Goal: Information Seeking & Learning: Learn about a topic

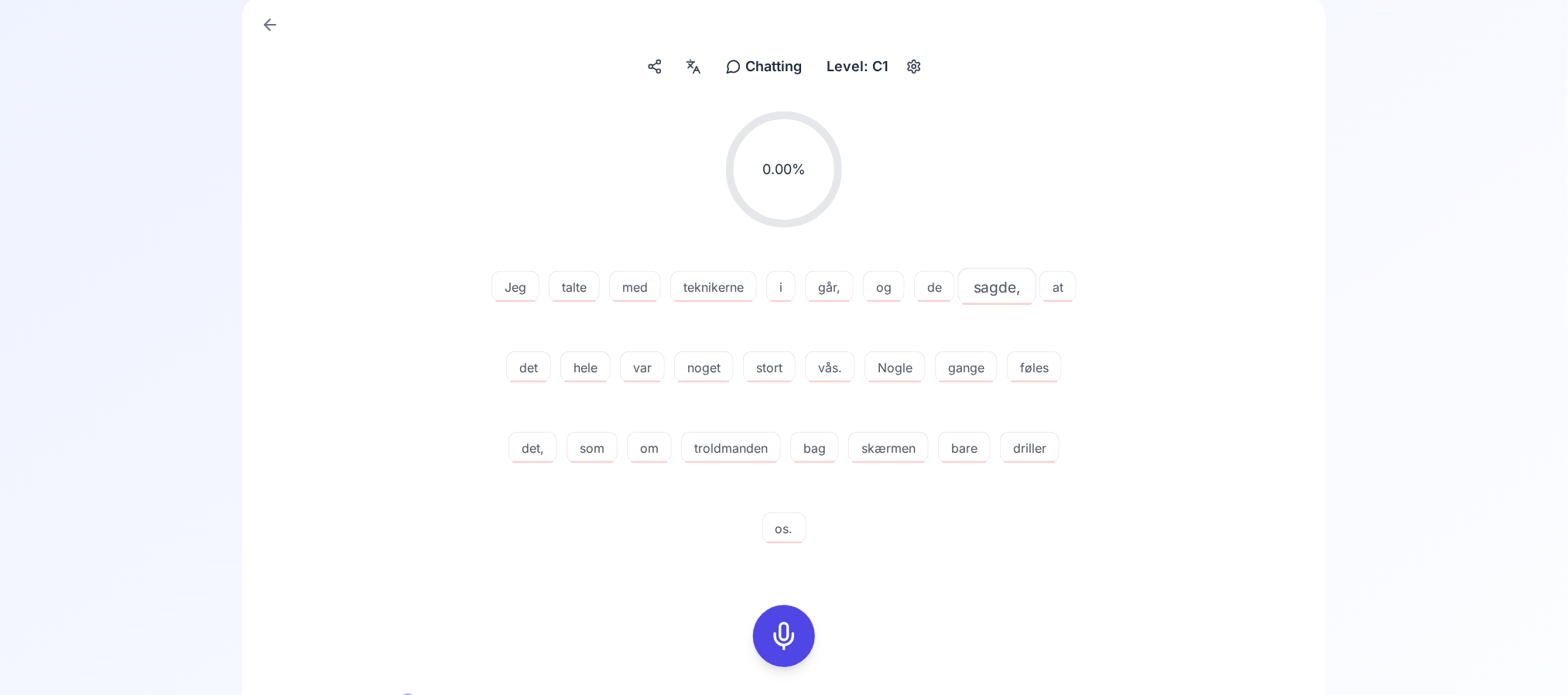
scroll to position [389, 0]
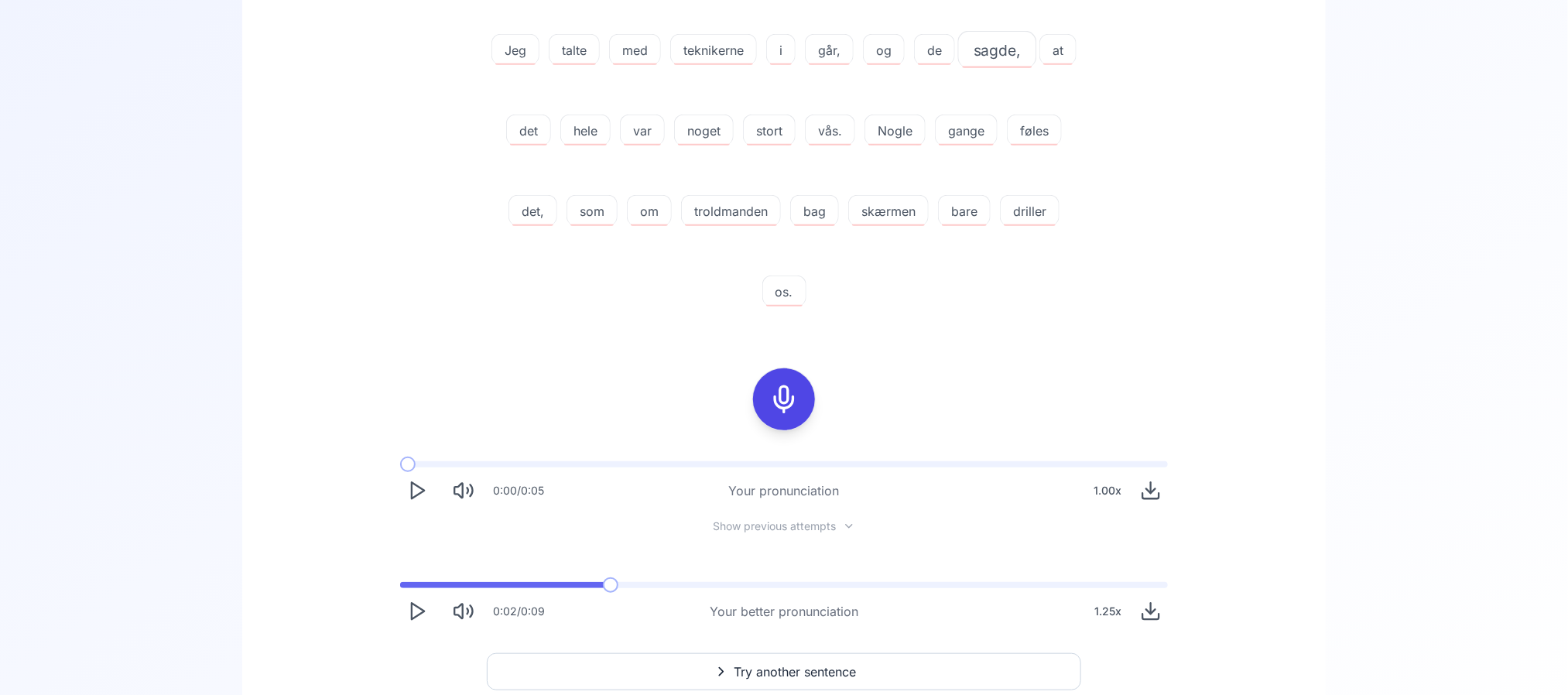
click at [760, 407] on button at bounding box center [784, 399] width 62 height 62
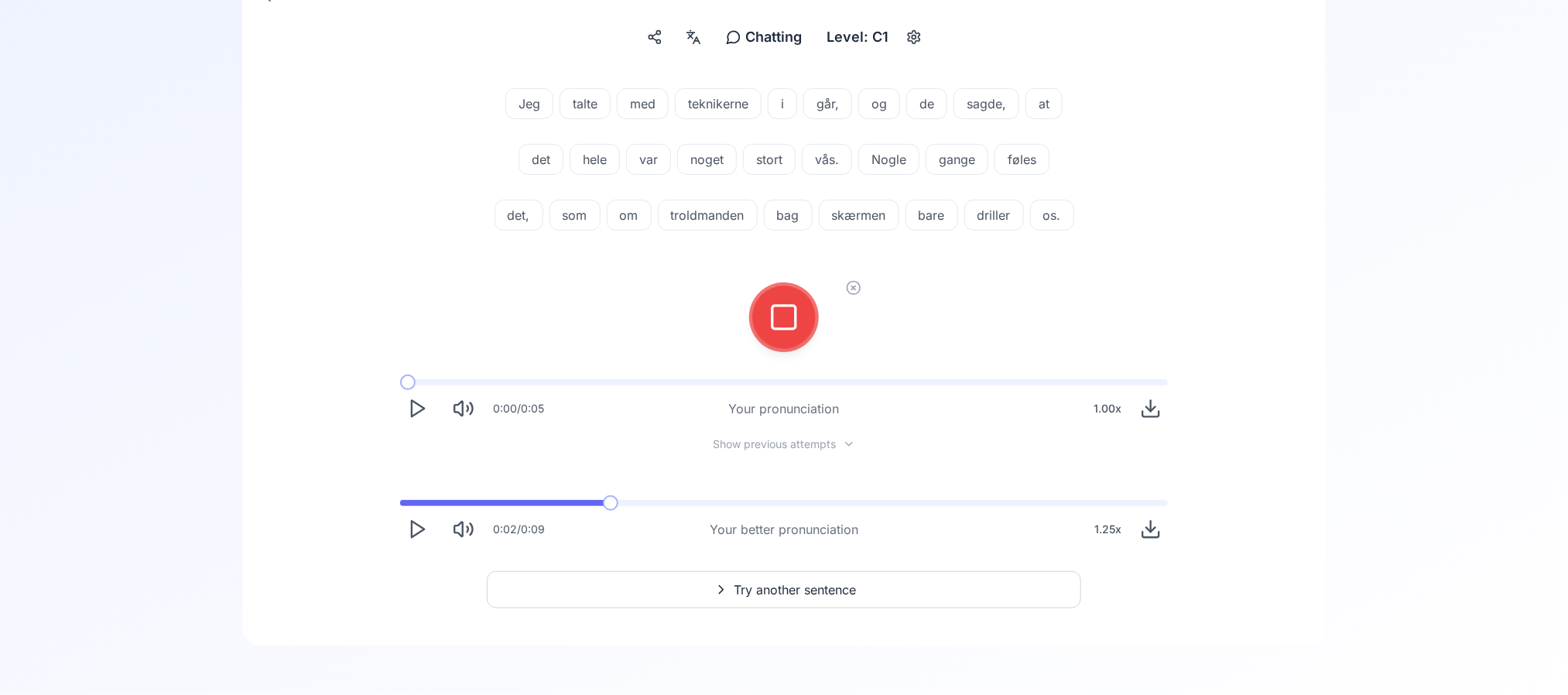
scroll to position [235, 0]
click at [810, 335] on div at bounding box center [783, 317] width 124 height 99
click at [774, 309] on icon at bounding box center [784, 318] width 31 height 31
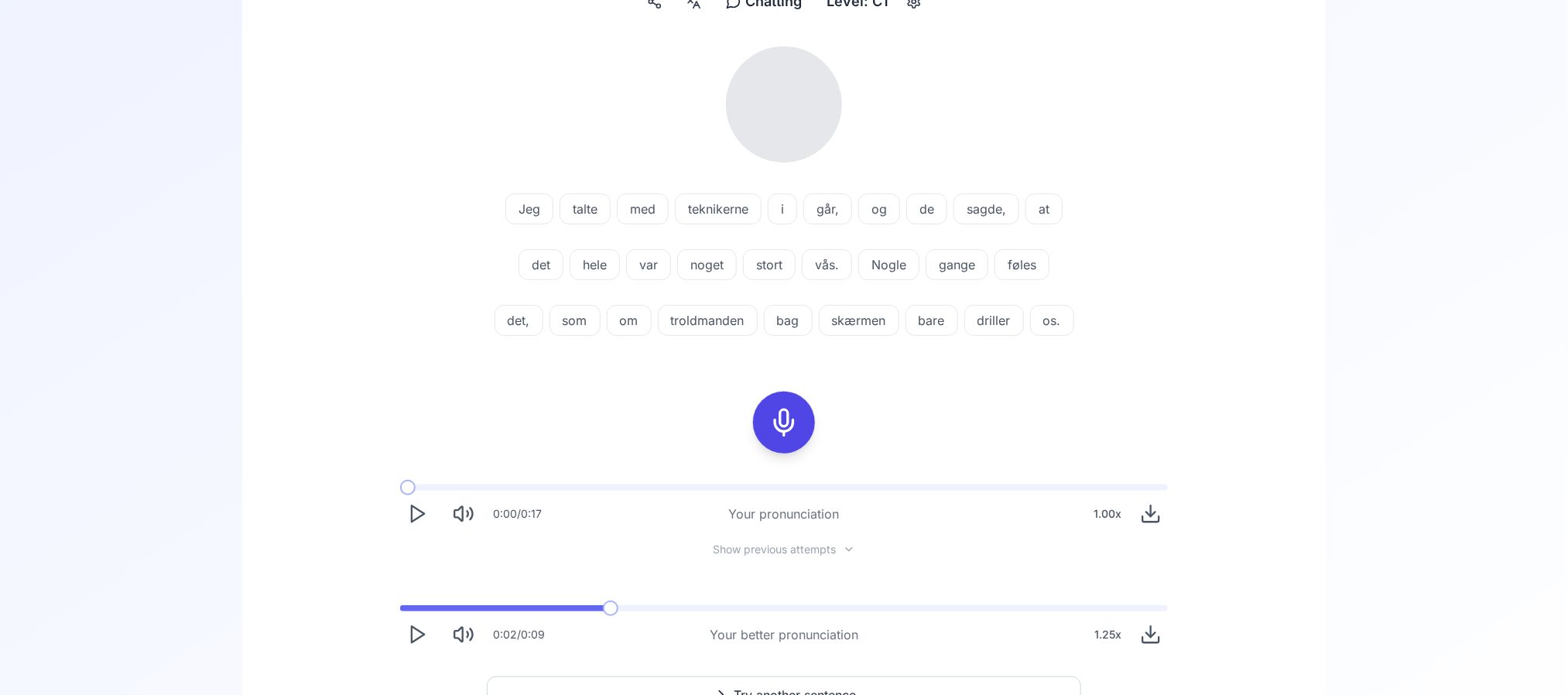
scroll to position [216, 0]
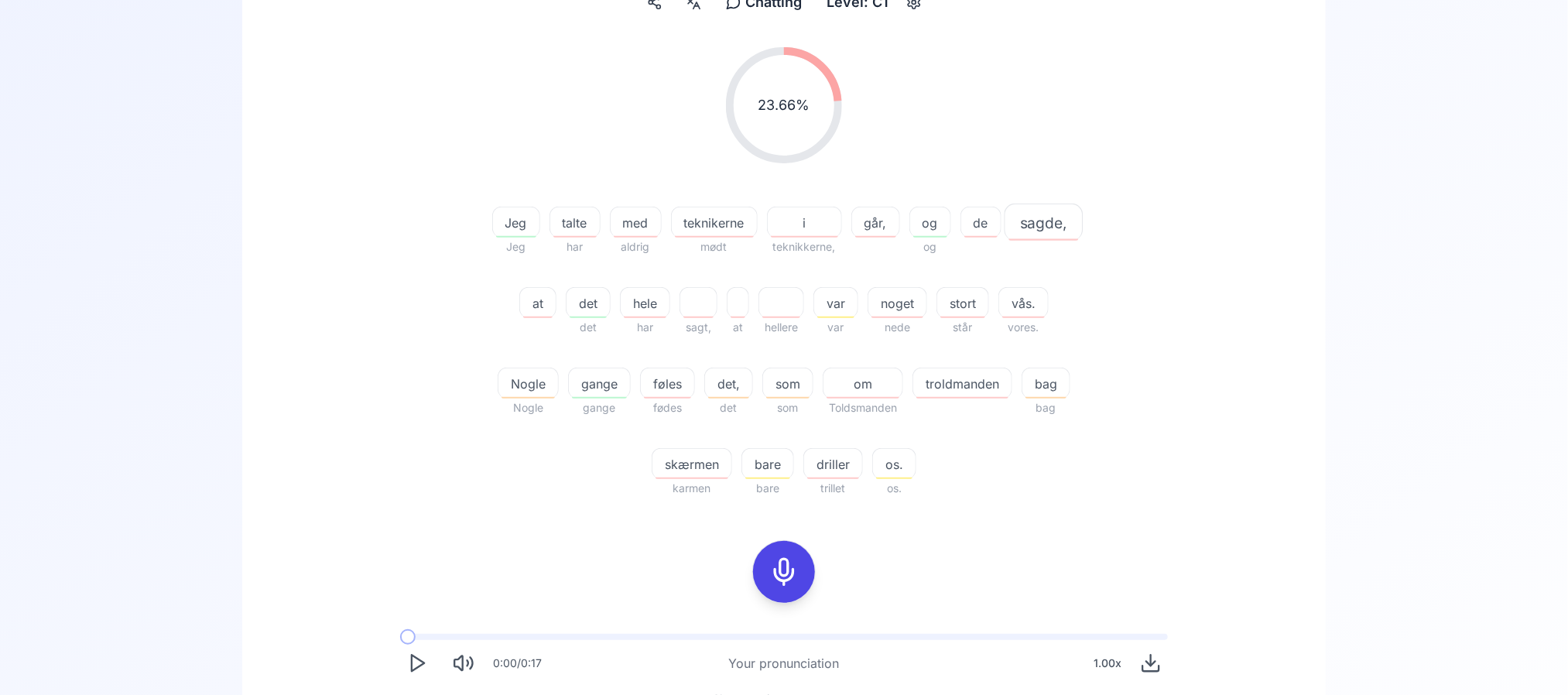
click at [799, 565] on icon at bounding box center [784, 572] width 31 height 31
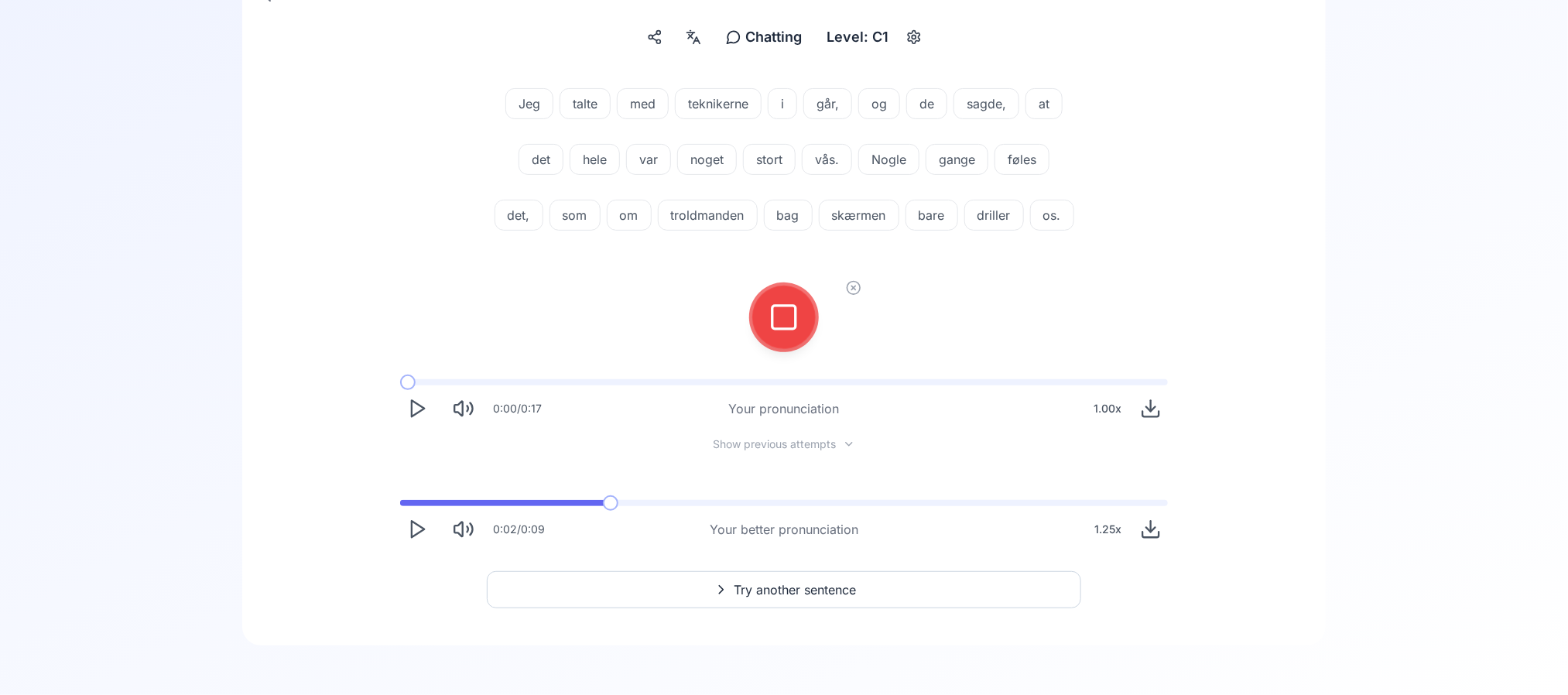
scroll to position [0, 0]
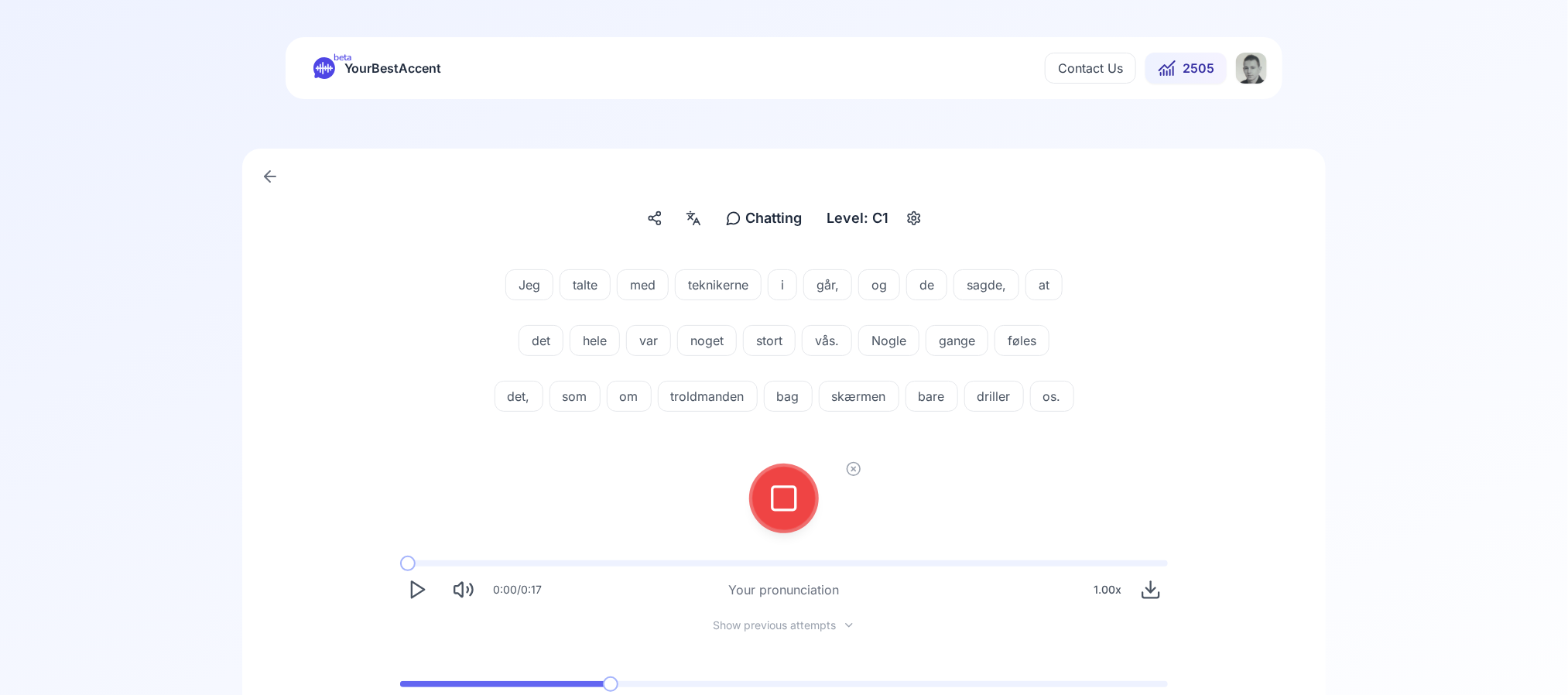
click at [799, 514] on icon at bounding box center [784, 499] width 31 height 31
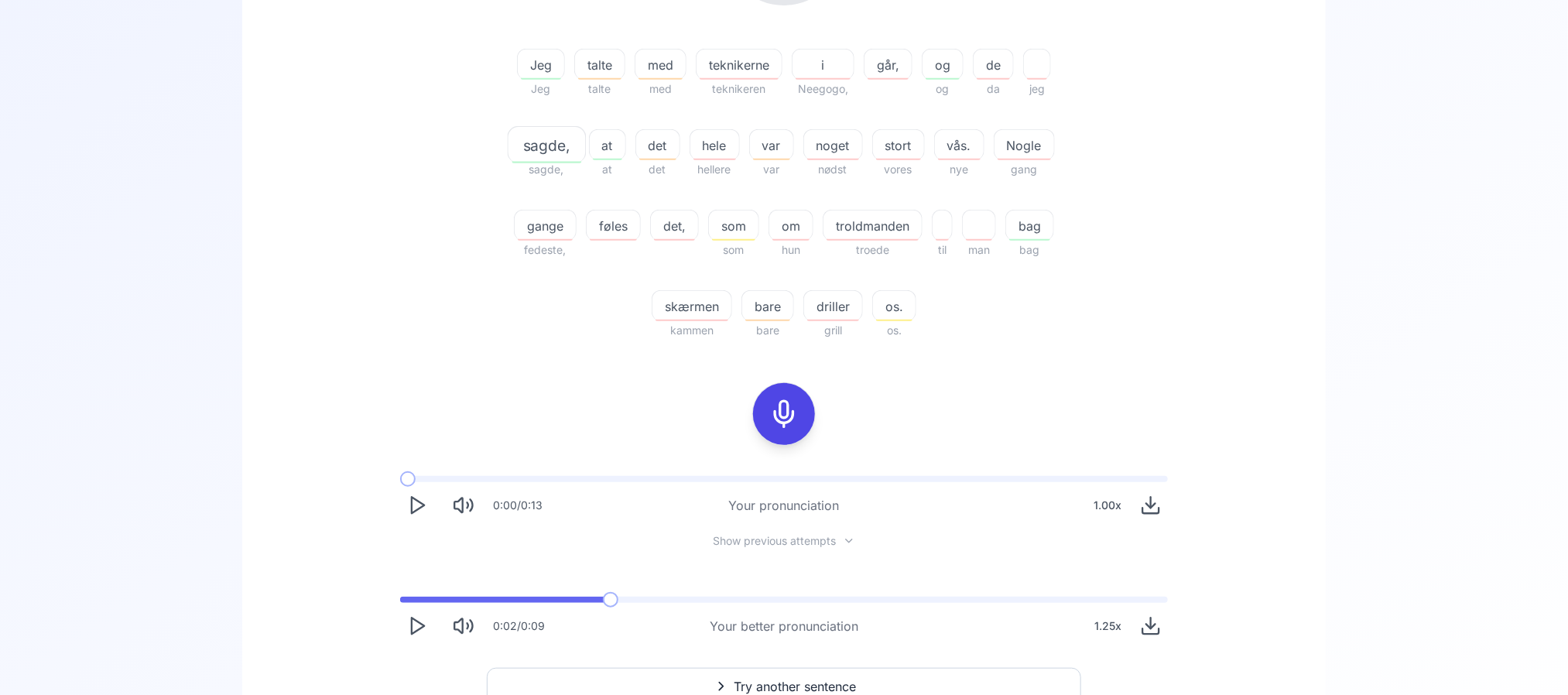
scroll to position [375, 0]
click at [408, 639] on button "Play" at bounding box center [417, 625] width 34 height 34
click at [409, 602] on div "0:05 / 0:09 Your better pronunciation 1.25 x" at bounding box center [784, 619] width 792 height 71
click at [407, 602] on span at bounding box center [405, 599] width 11 height 7
click at [407, 602] on span at bounding box center [408, 599] width 16 height 7
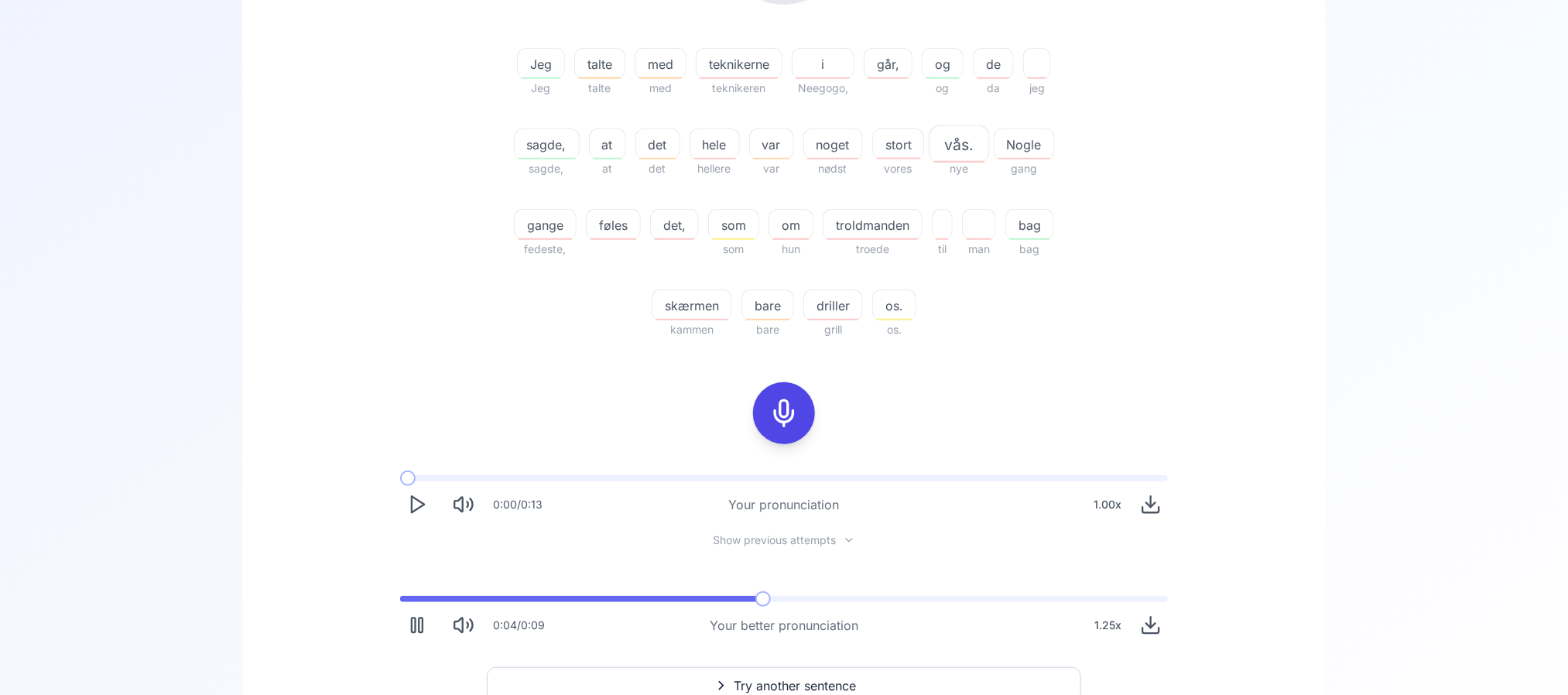
click at [411, 621] on icon "Pause" at bounding box center [417, 625] width 21 height 21
click at [411, 494] on icon "Play" at bounding box center [417, 504] width 21 height 21
click at [411, 494] on icon "Pause" at bounding box center [417, 504] width 21 height 21
click at [408, 600] on span at bounding box center [403, 599] width 7 height 7
click at [411, 600] on span at bounding box center [415, 599] width 16 height 16
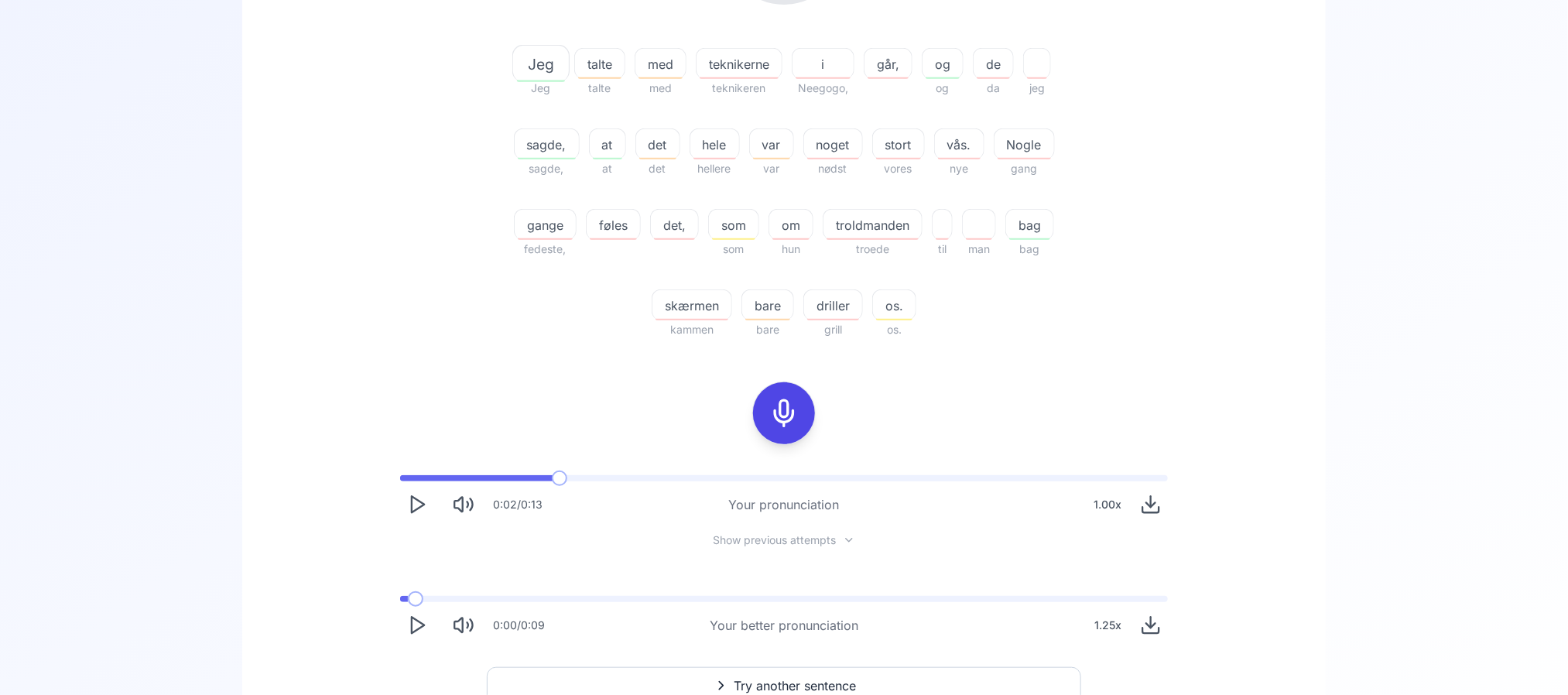
click at [409, 622] on icon "Play" at bounding box center [417, 625] width 21 height 21
click at [409, 622] on icon "Pause" at bounding box center [417, 625] width 21 height 21
click at [408, 479] on span at bounding box center [403, 479] width 7 height 7
click at [400, 596] on span at bounding box center [400, 599] width 0 height 7
click at [421, 618] on icon "Play" at bounding box center [417, 625] width 21 height 21
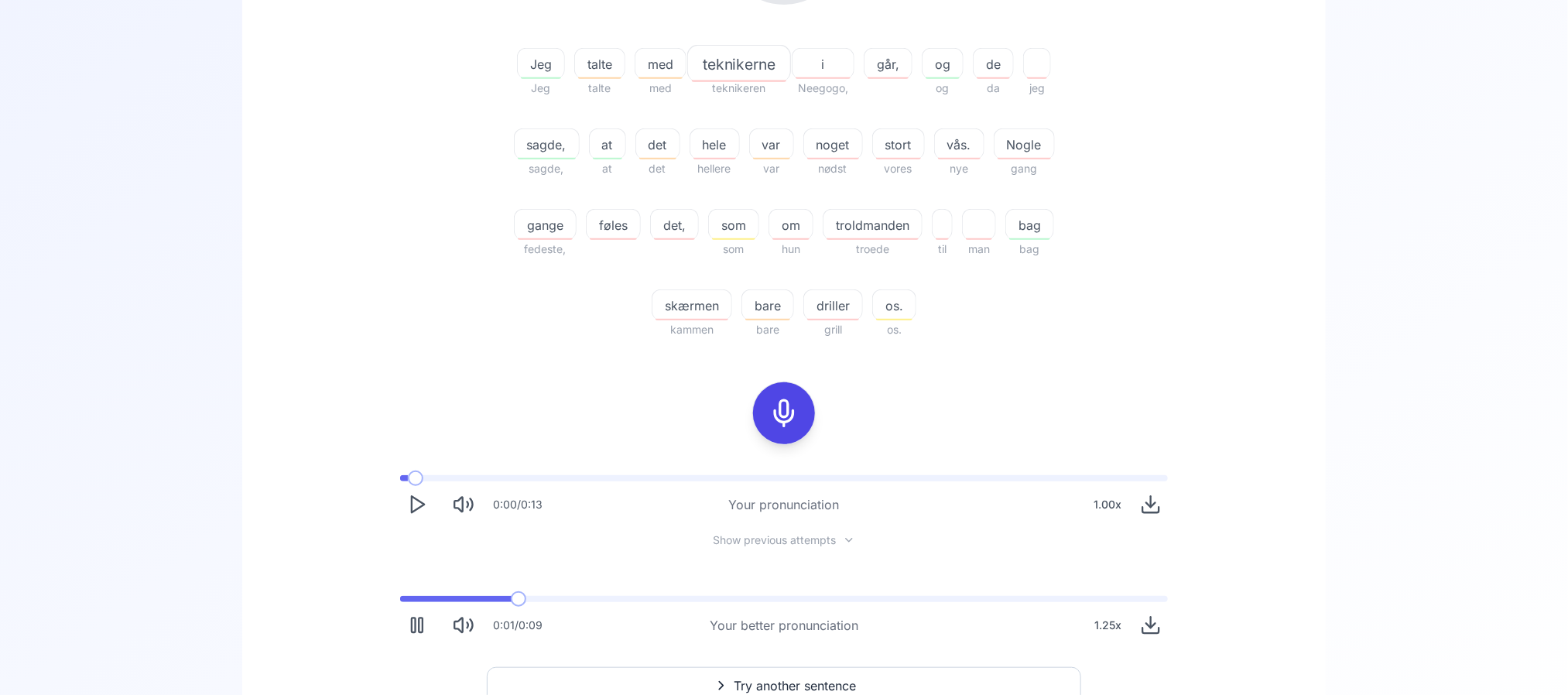
click at [421, 619] on rect "Pause" at bounding box center [421, 626] width 4 height 15
click at [778, 407] on icon at bounding box center [784, 413] width 31 height 31
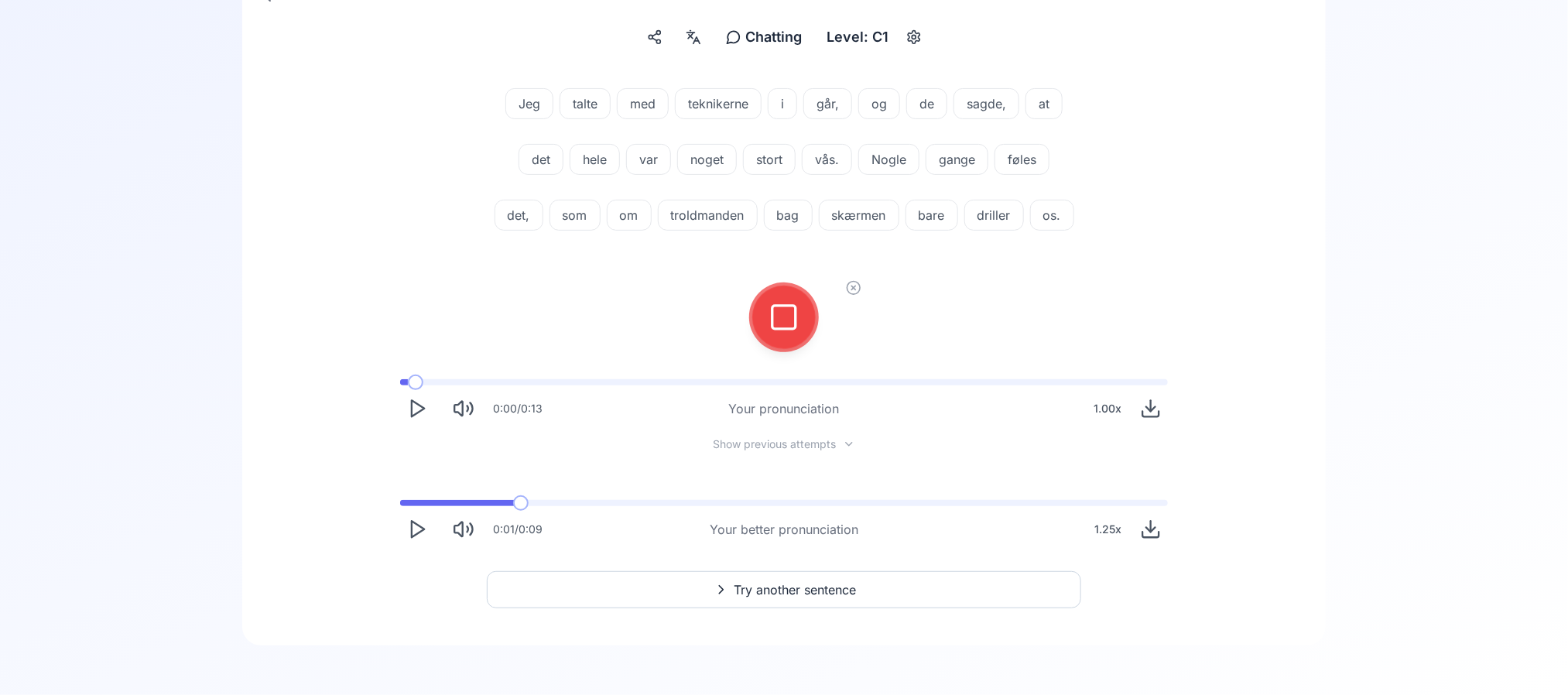
click at [778, 407] on div "Your pronunciation" at bounding box center [784, 408] width 110 height 19
click at [785, 327] on icon at bounding box center [784, 318] width 31 height 31
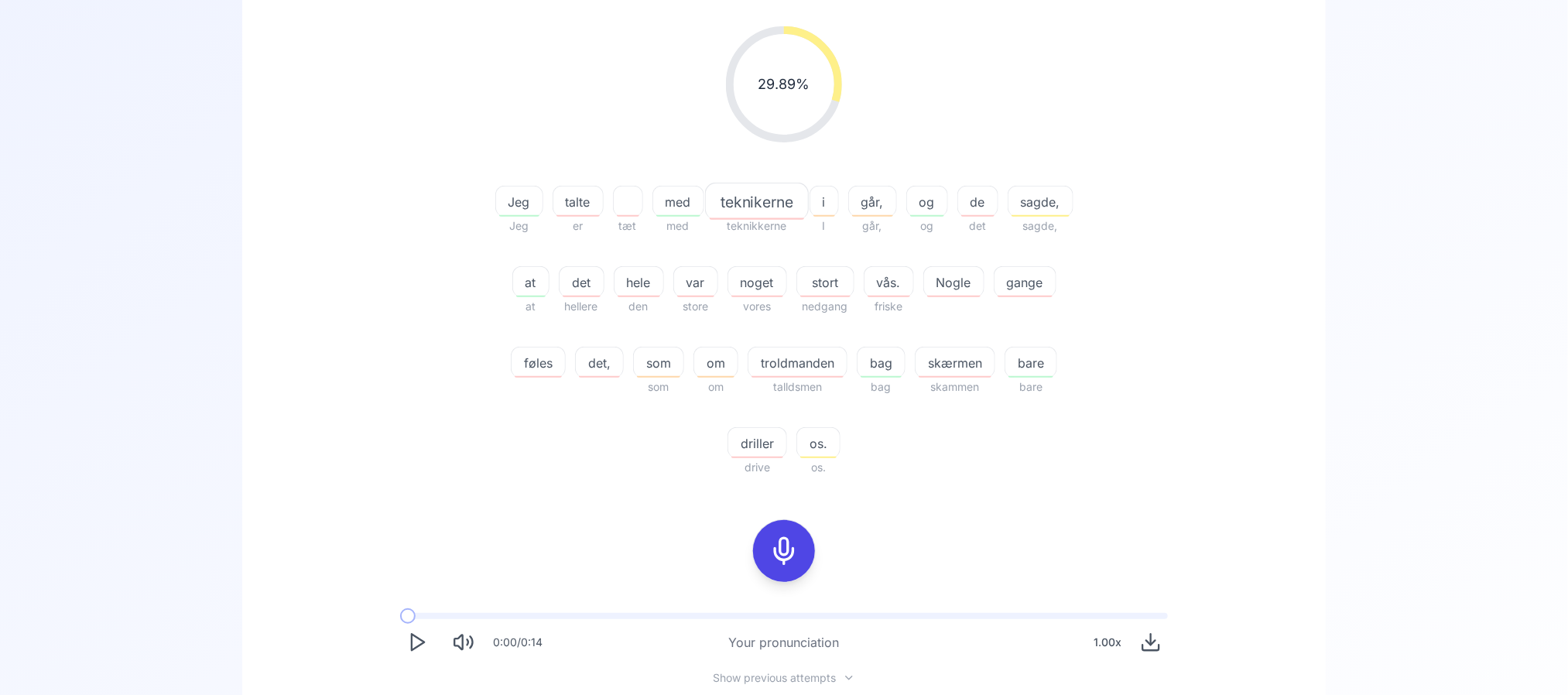
scroll to position [470, 0]
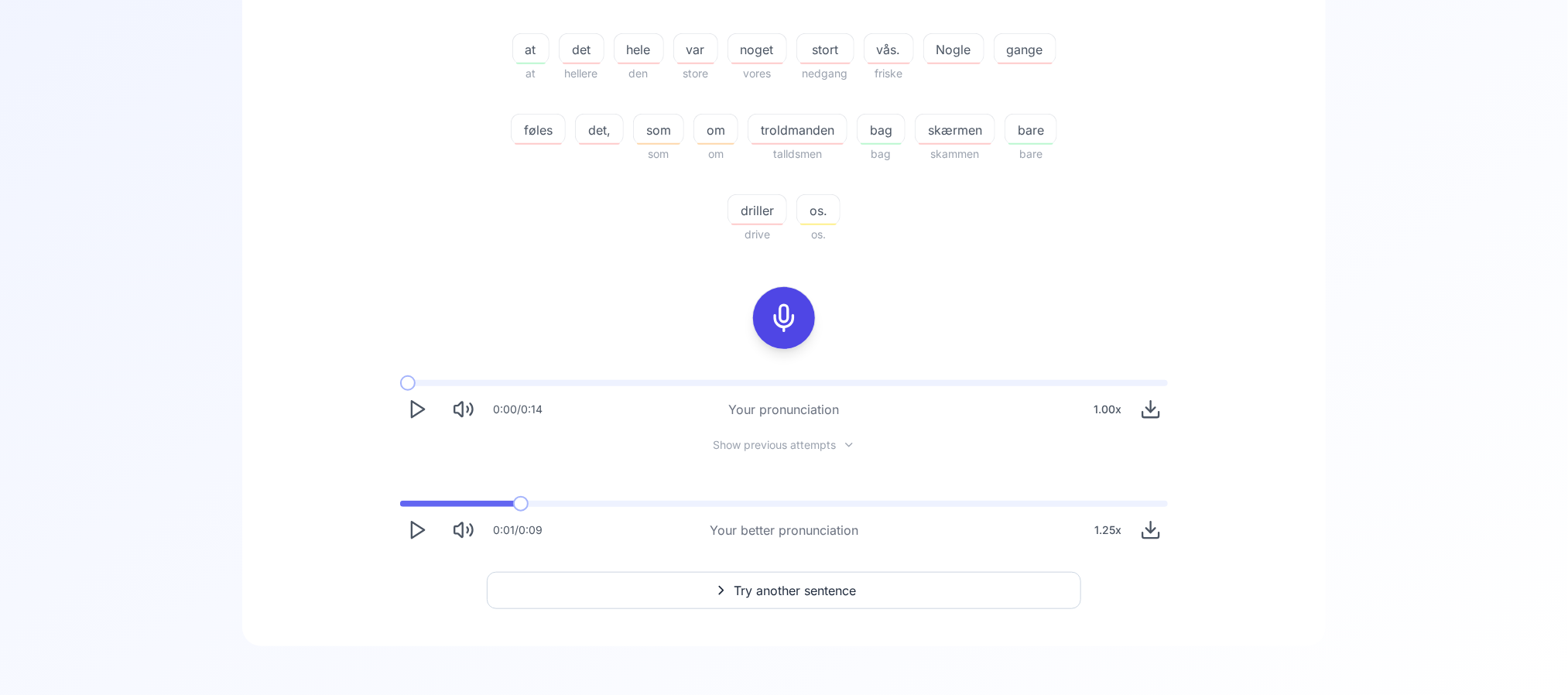
click at [408, 400] on icon "Play" at bounding box center [417, 409] width 21 height 21
click at [408, 400] on icon "Pause" at bounding box center [417, 409] width 21 height 21
click at [407, 530] on icon "Play" at bounding box center [417, 530] width 21 height 21
click at [407, 505] on span at bounding box center [410, 504] width 20 height 7
click at [411, 514] on button "Pause" at bounding box center [417, 530] width 34 height 34
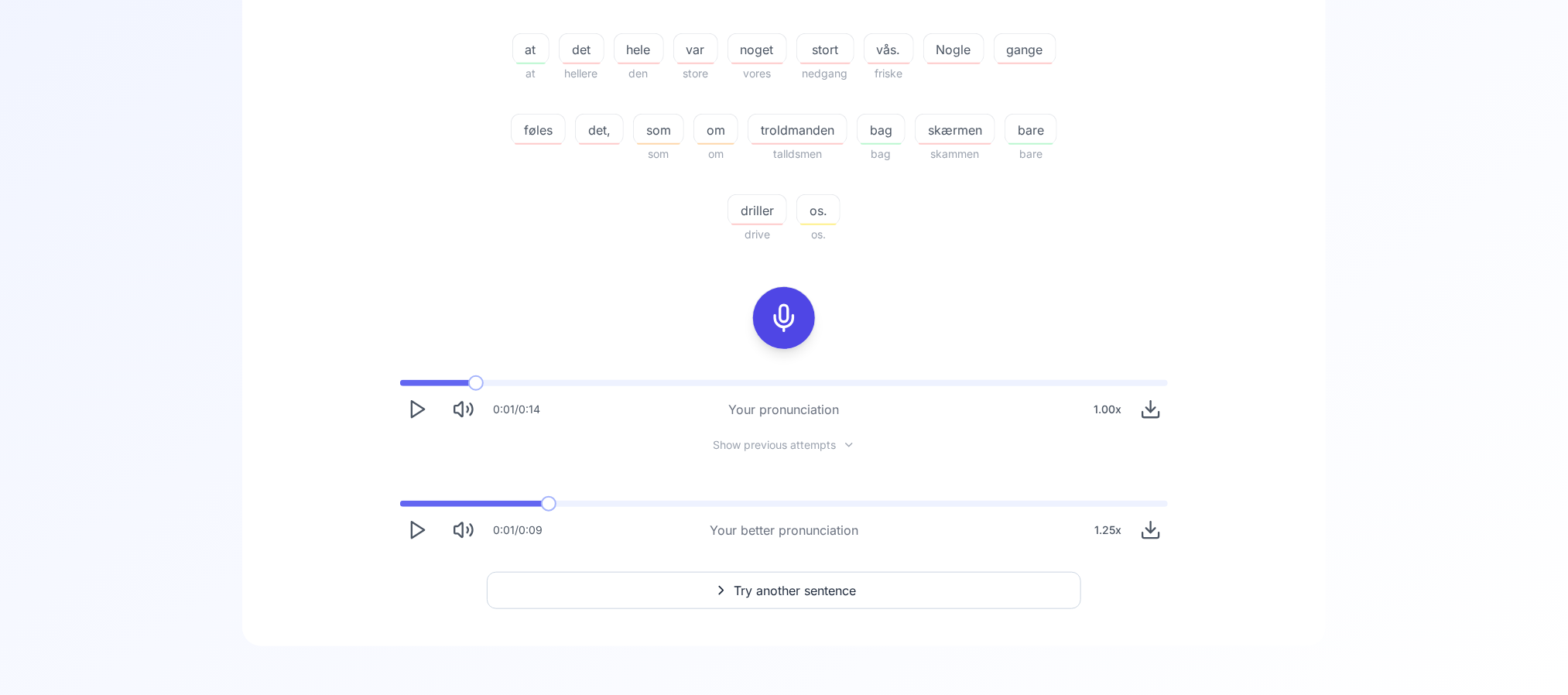
click at [409, 395] on button "Play" at bounding box center [417, 409] width 34 height 34
click at [409, 395] on button "Pause" at bounding box center [417, 409] width 34 height 34
click at [407, 377] on div "0:02 / 0:14 Your pronunciation 1.00 x" at bounding box center [784, 403] width 792 height 71
click at [405, 383] on span at bounding box center [403, 383] width 7 height 7
click at [411, 399] on icon "Play" at bounding box center [417, 409] width 21 height 21
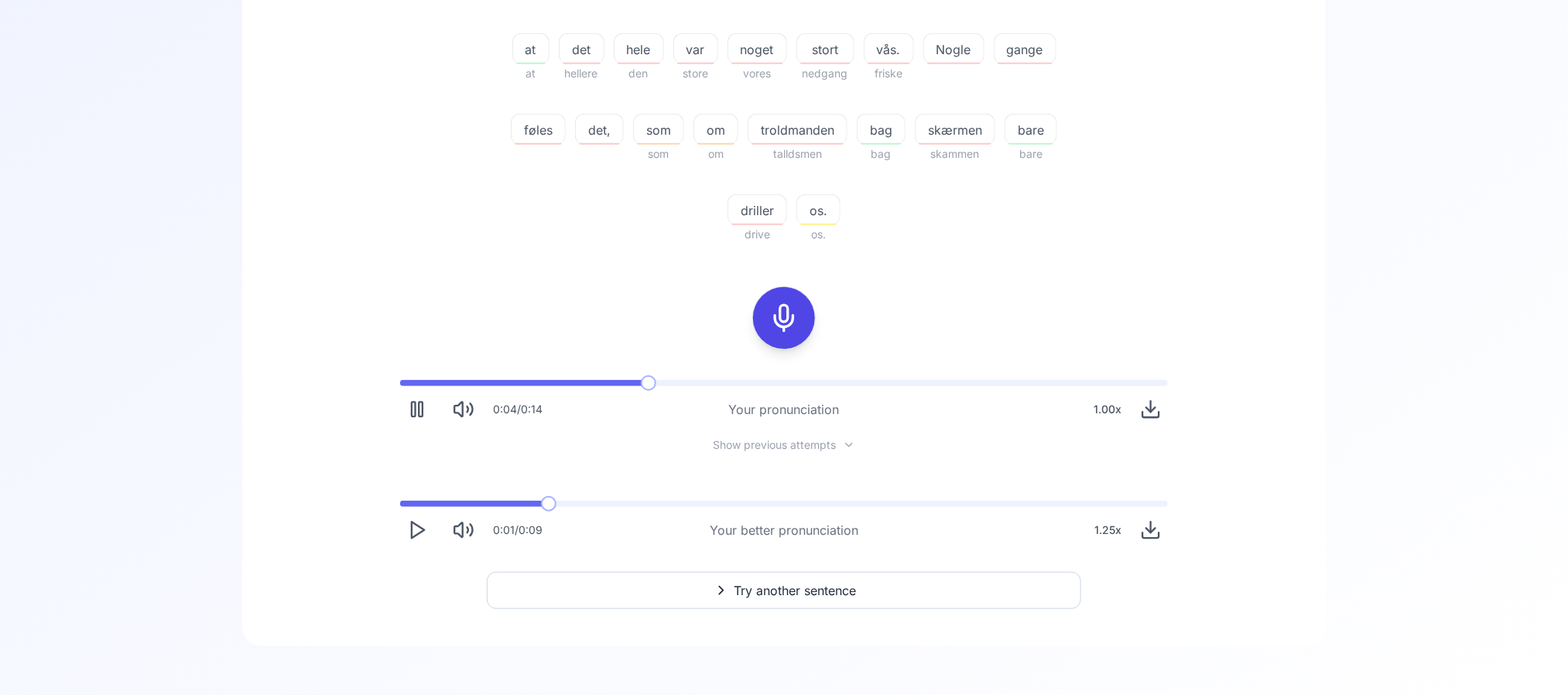
click at [411, 399] on icon "Pause" at bounding box center [417, 409] width 21 height 21
click at [408, 507] on span at bounding box center [403, 504] width 7 height 7
click at [412, 530] on polygon "Play" at bounding box center [417, 530] width 12 height 16
click at [412, 530] on rect "Pause" at bounding box center [413, 530] width 4 height 15
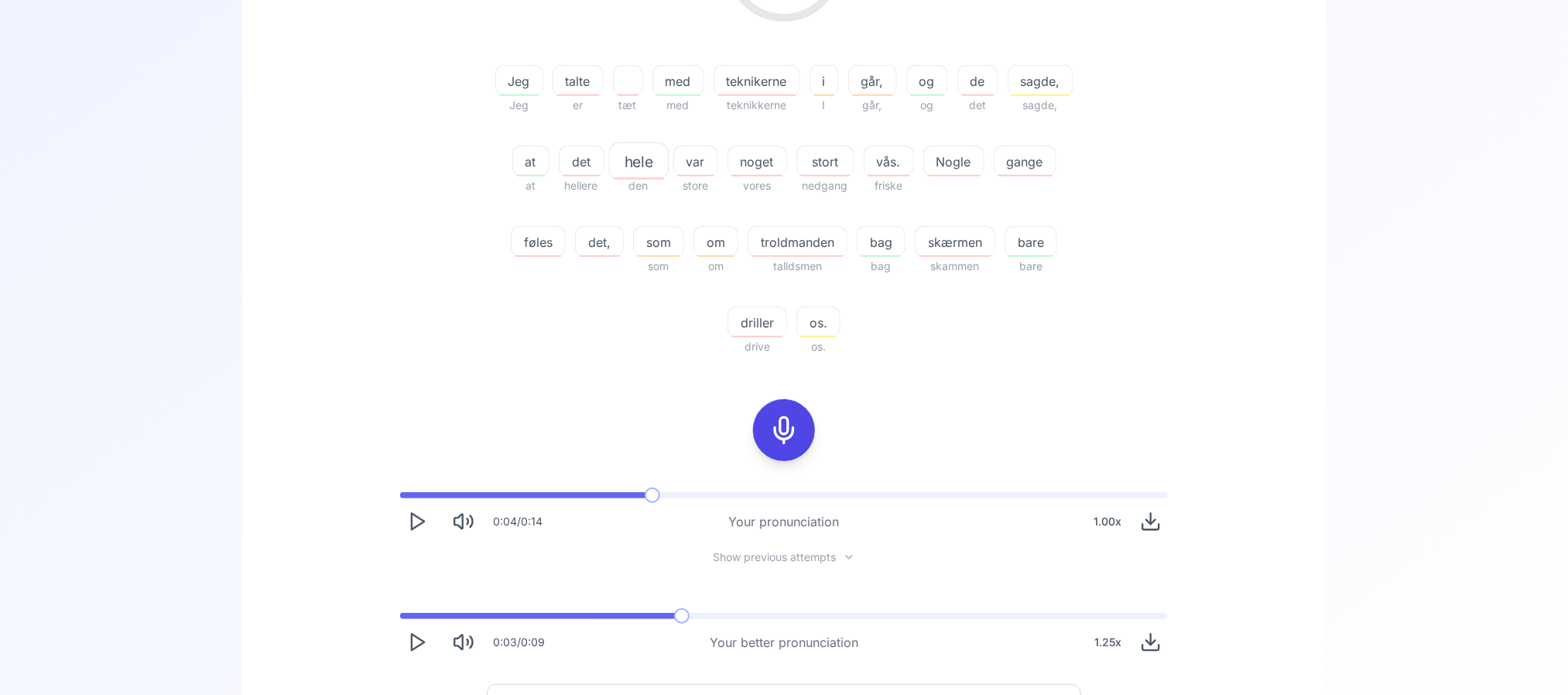
scroll to position [359, 0]
click at [777, 232] on span "troldmanden" at bounding box center [798, 241] width 98 height 19
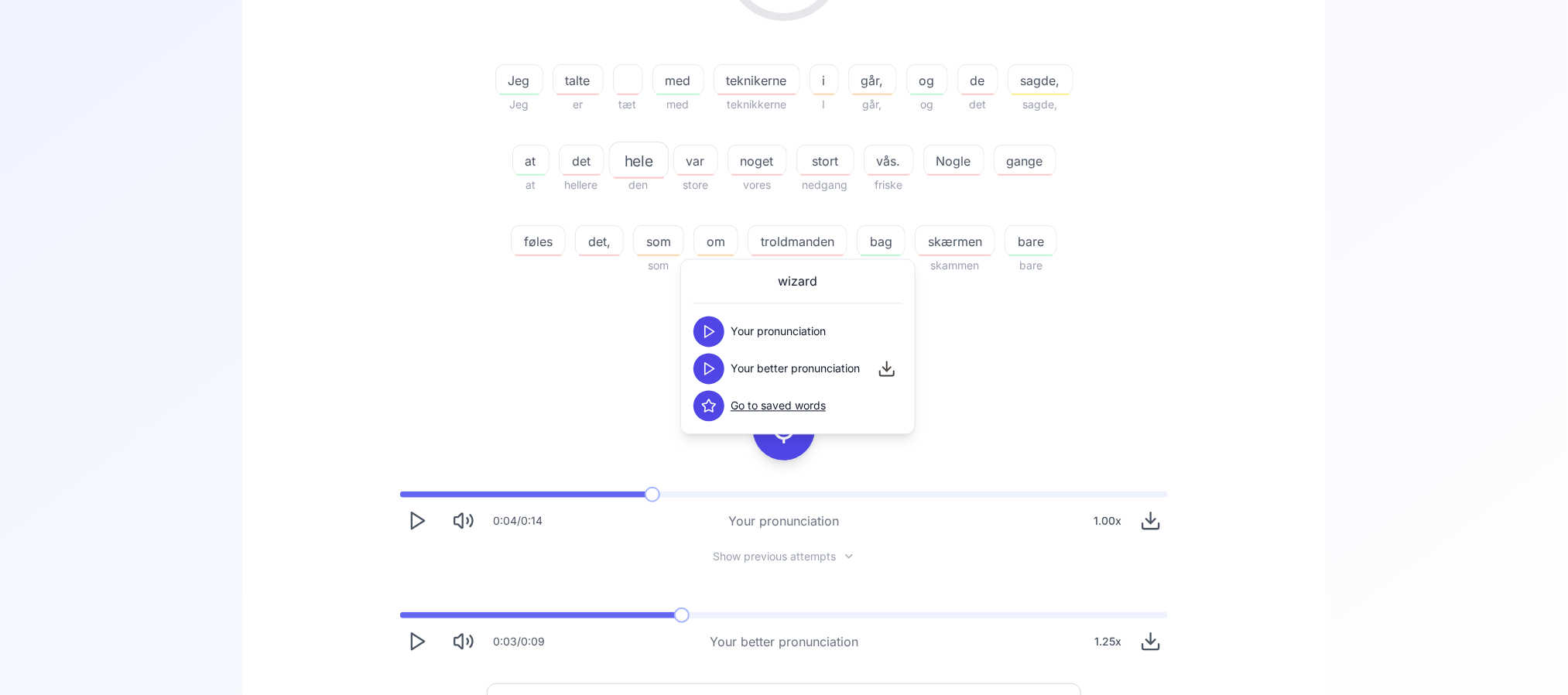
click at [699, 368] on button at bounding box center [709, 369] width 31 height 31
click at [516, 390] on div "29.89 % 29.89 % Jeg Jeg talte er tæt med med teknikerne teknikkerne i I går, gå…" at bounding box center [783, 282] width 1009 height 778
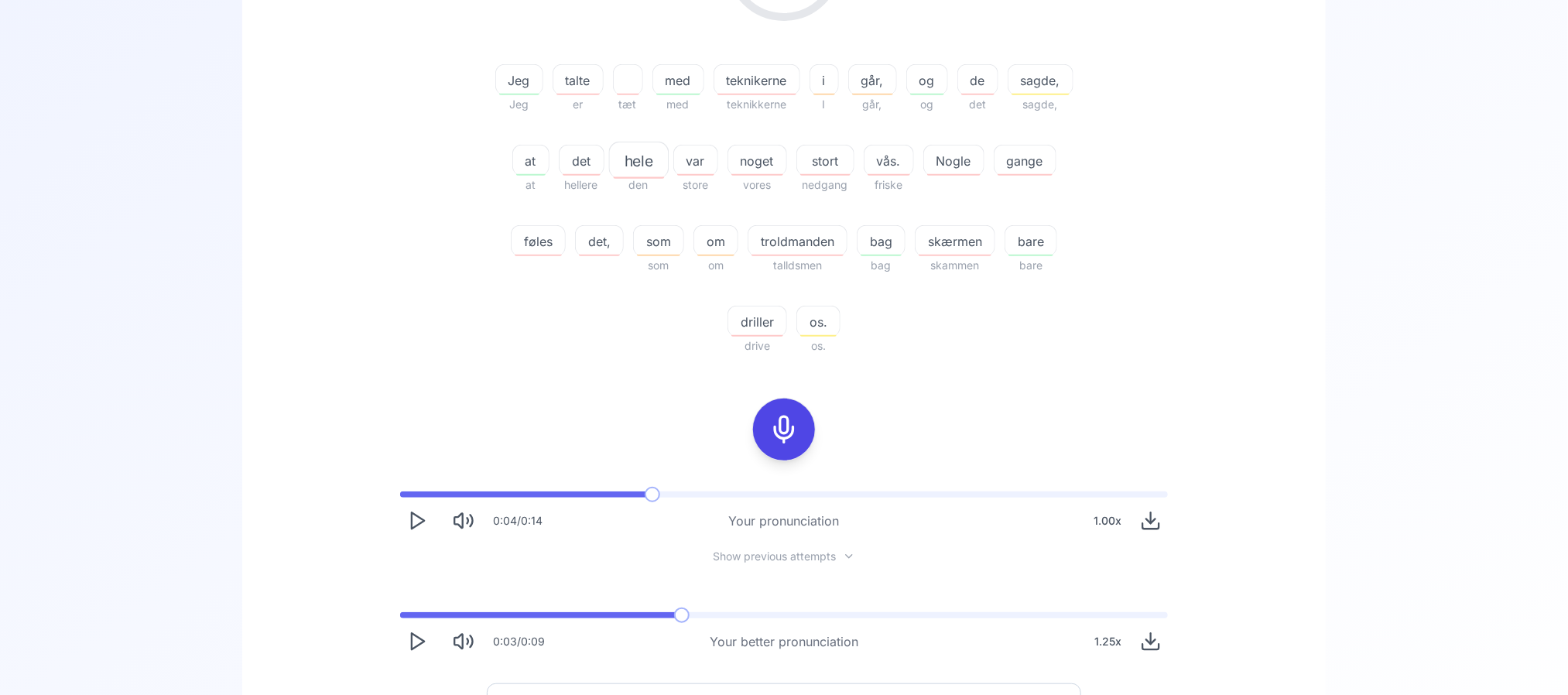
click at [426, 636] on icon "Play" at bounding box center [417, 642] width 21 height 21
click at [1327, 77] on div "Chatting Chatting Level: C1 29.89 % 29.89 % Jeg Jeg talte er tæt med med teknik…" at bounding box center [784, 273] width 1568 height 1067
click at [419, 639] on icon "Play" at bounding box center [417, 642] width 21 height 21
click at [400, 633] on div "0:00 / 0:09" at bounding box center [472, 642] width 145 height 34
click at [407, 634] on icon "Play" at bounding box center [417, 642] width 21 height 21
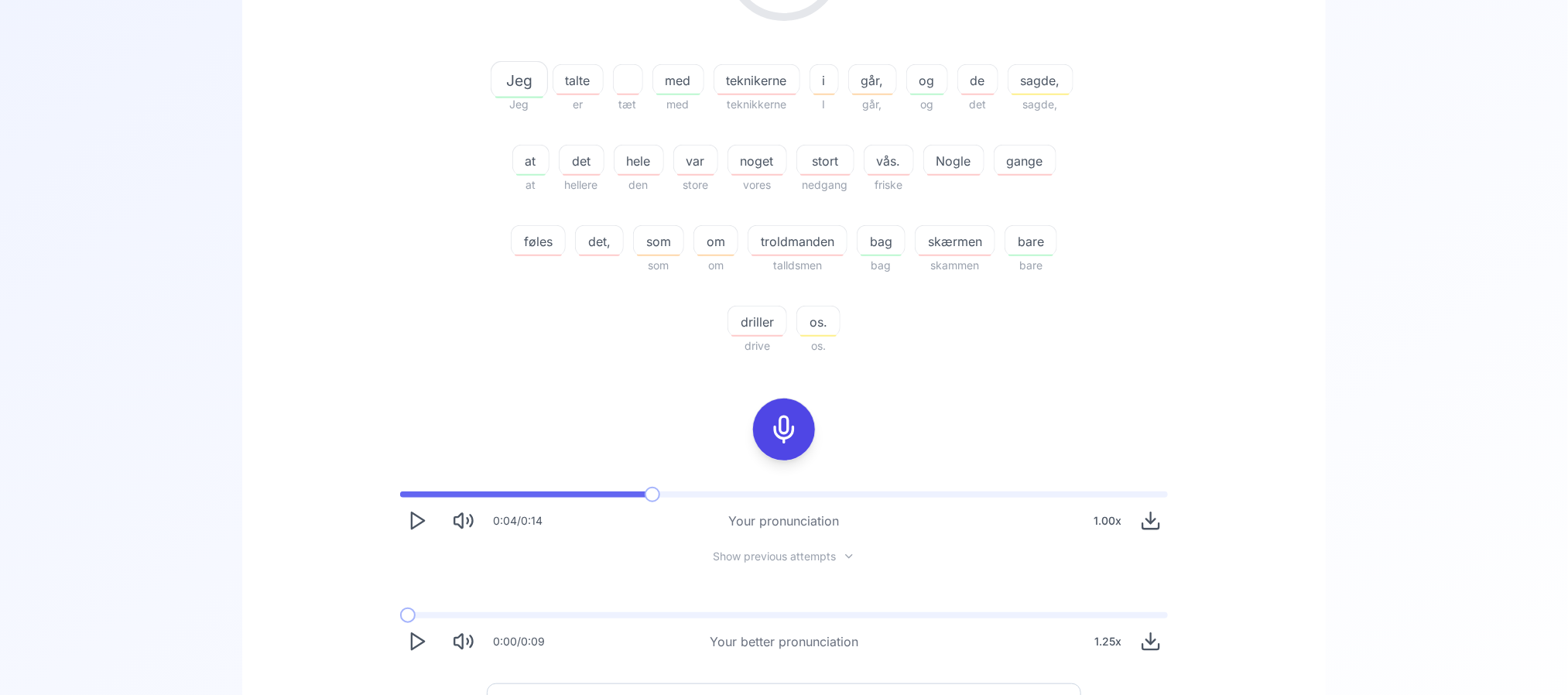
click at [418, 647] on icon "Play" at bounding box center [417, 642] width 21 height 21
